Goal: Find contact information: Find contact information

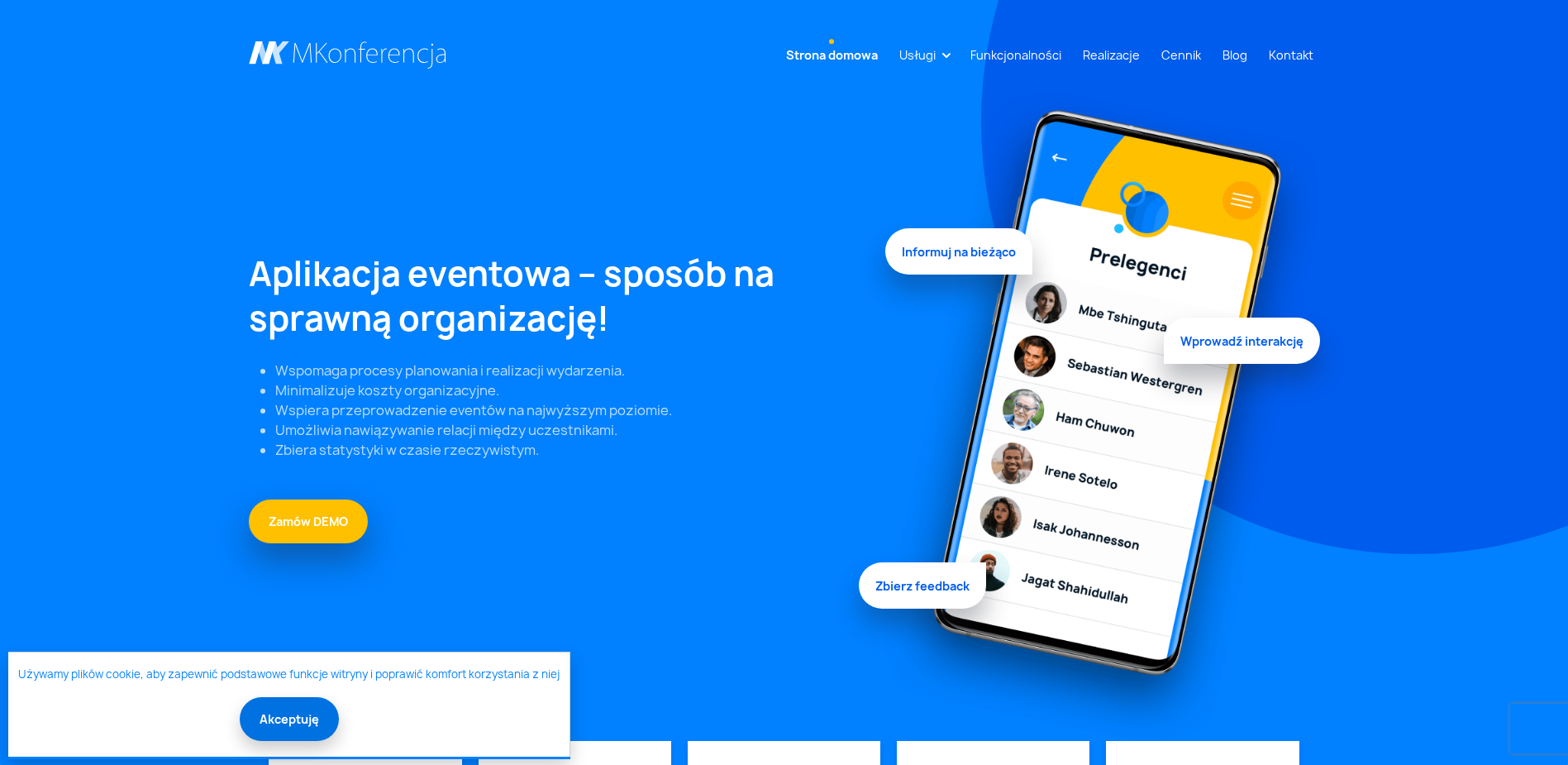
click at [278, 718] on button "Akceptuję" at bounding box center [289, 719] width 99 height 44
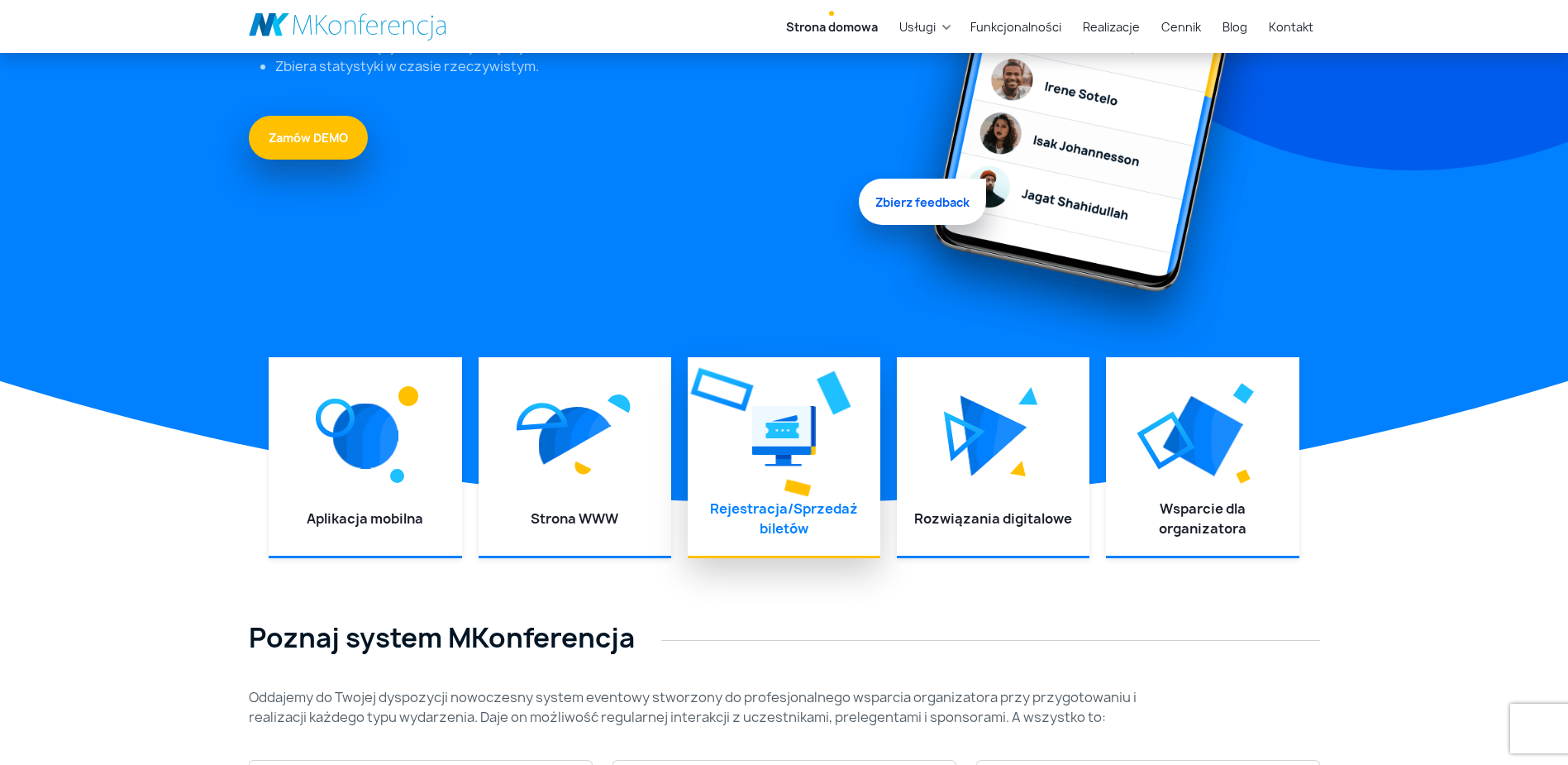
scroll to position [414, 0]
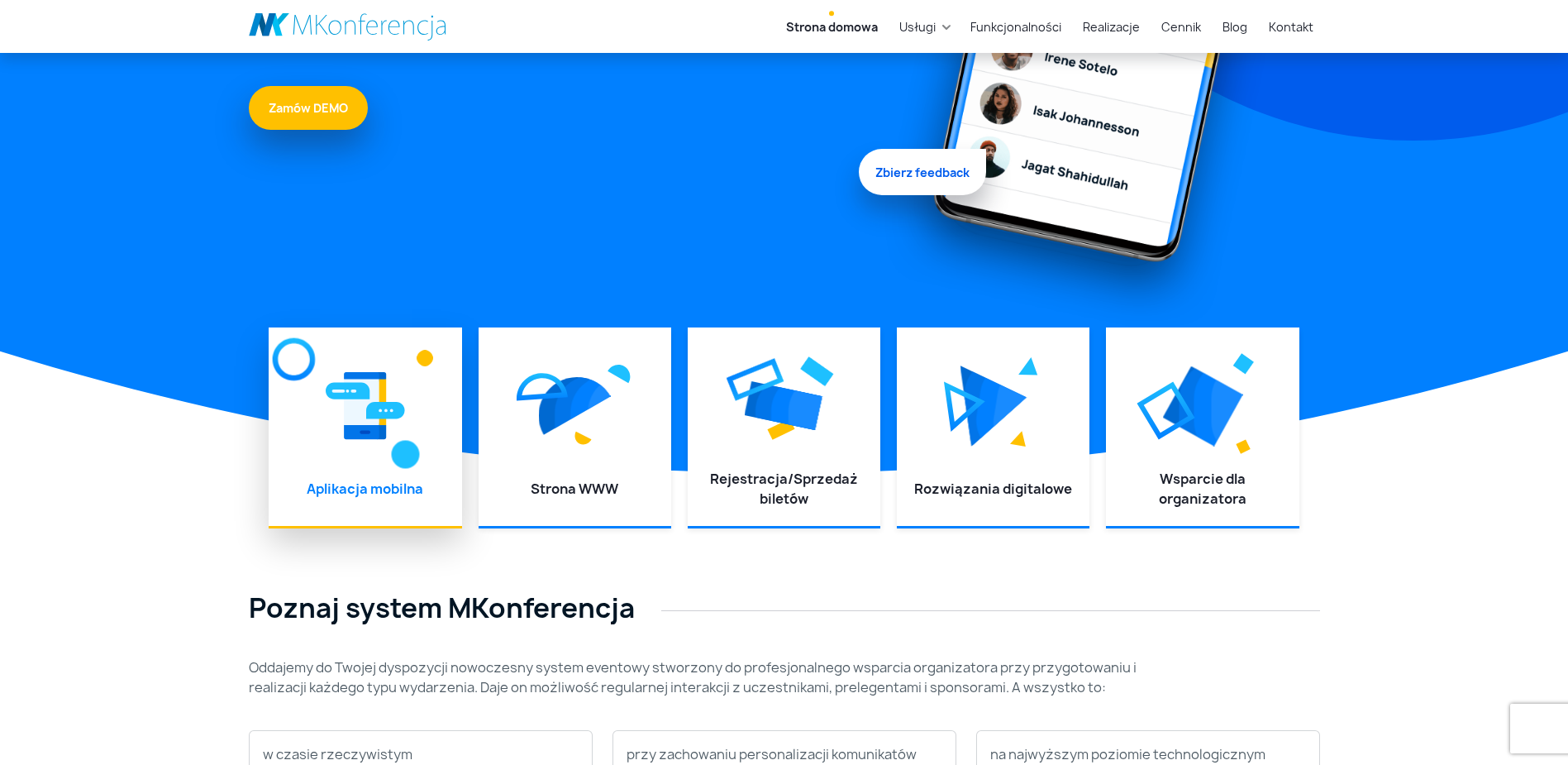
click at [340, 452] on div at bounding box center [365, 406] width 159 height 124
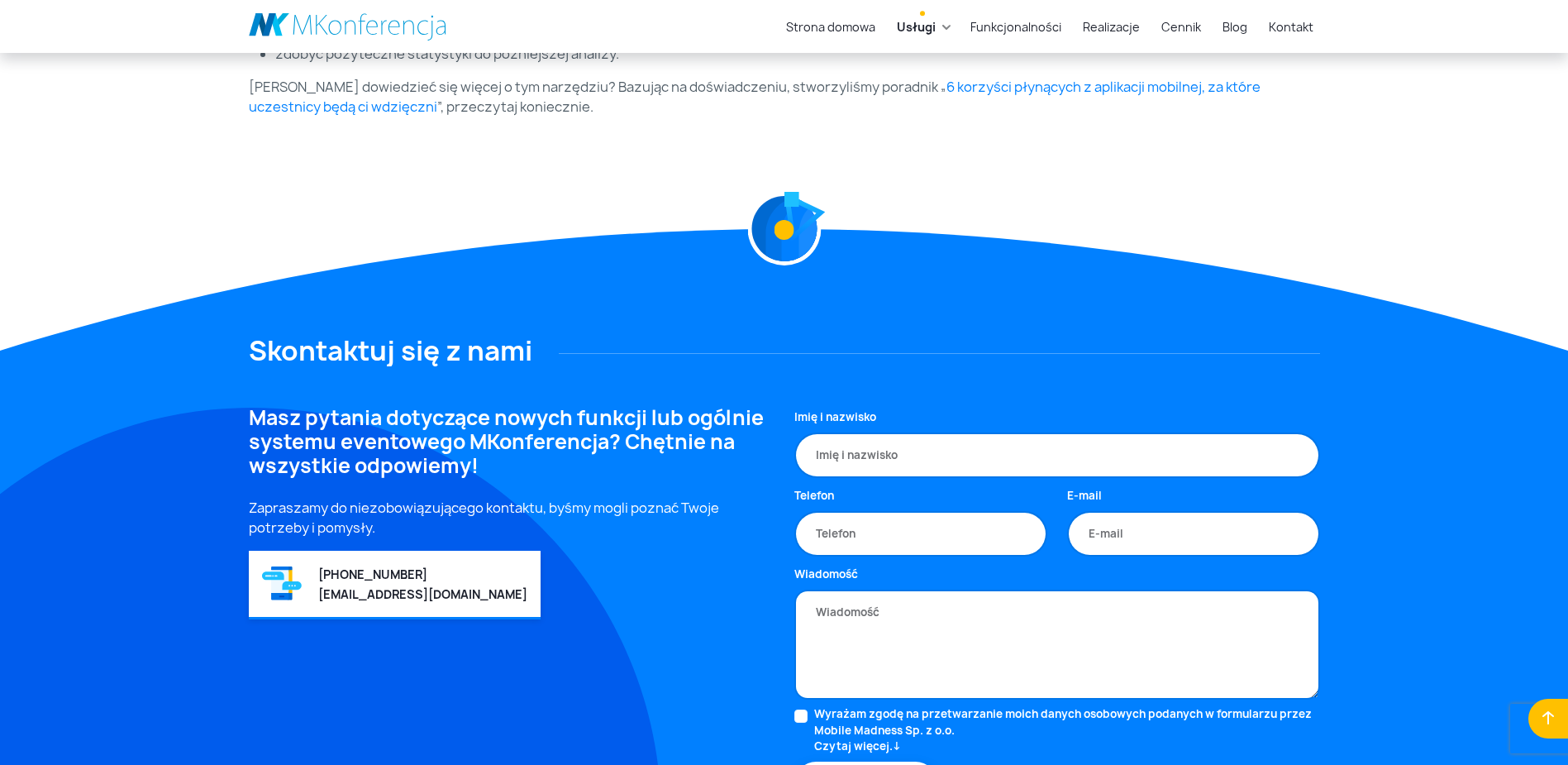
scroll to position [973, 0]
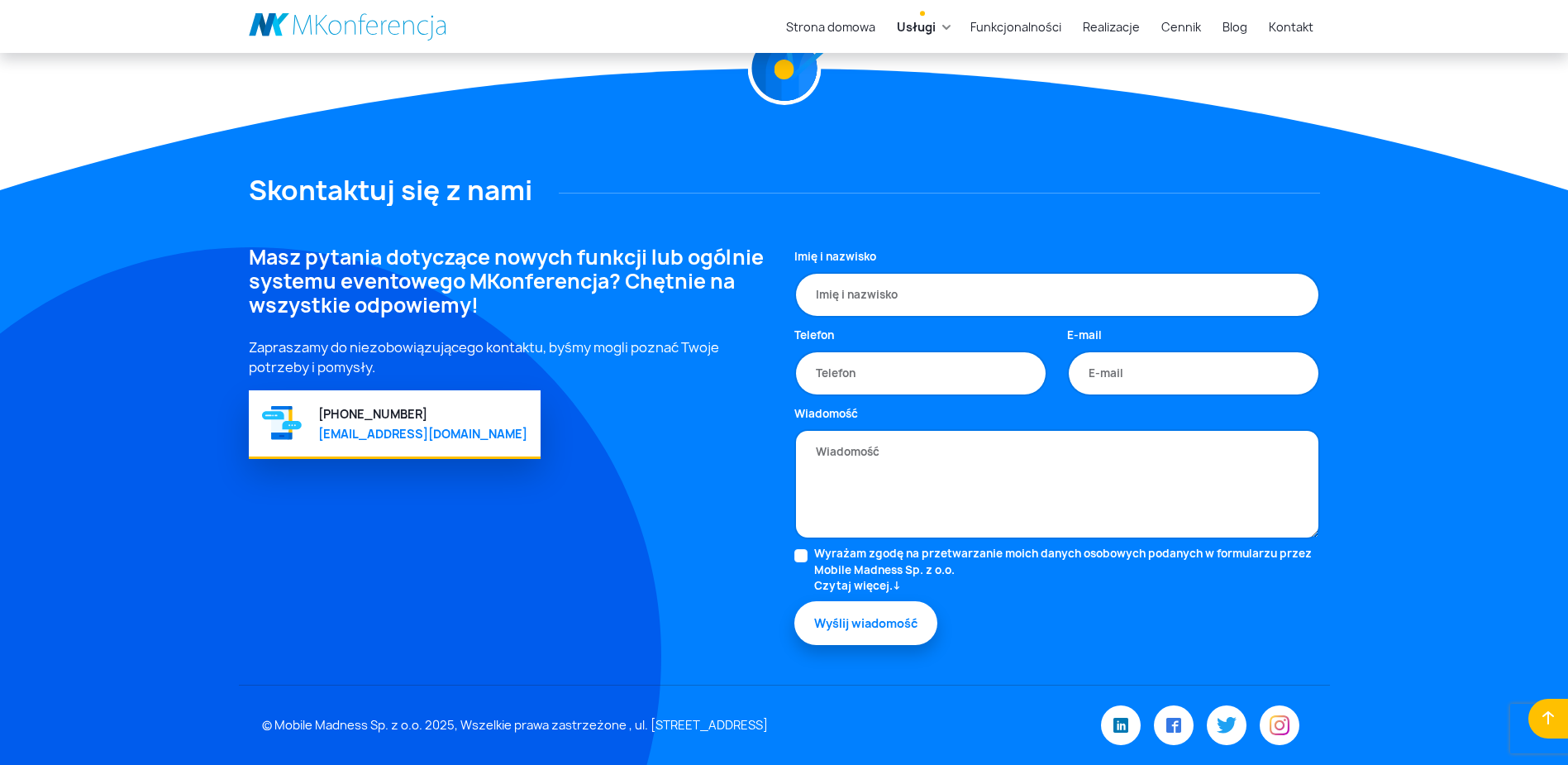
click at [402, 432] on link "[EMAIL_ADDRESS][DOMAIN_NAME]" at bounding box center [422, 434] width 209 height 16
